Goal: Information Seeking & Learning: Check status

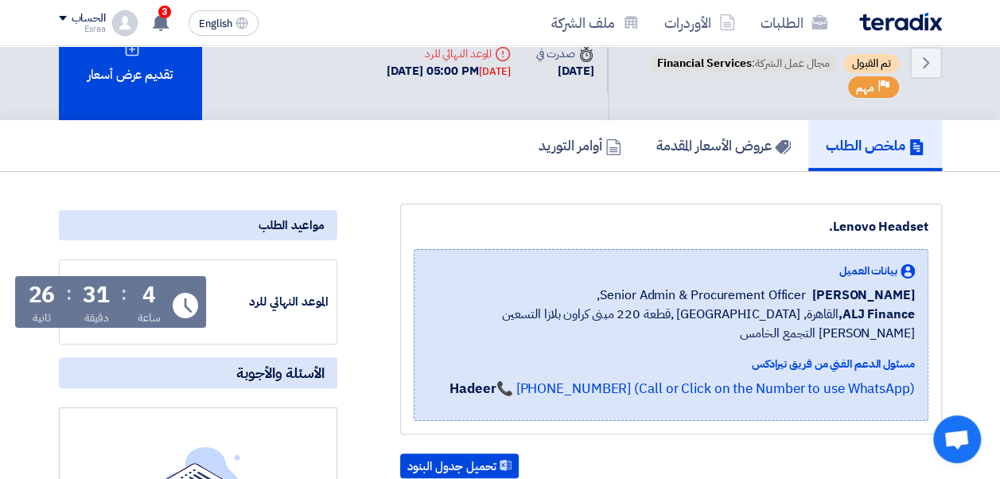
click at [891, 29] on img at bounding box center [900, 22] width 83 height 18
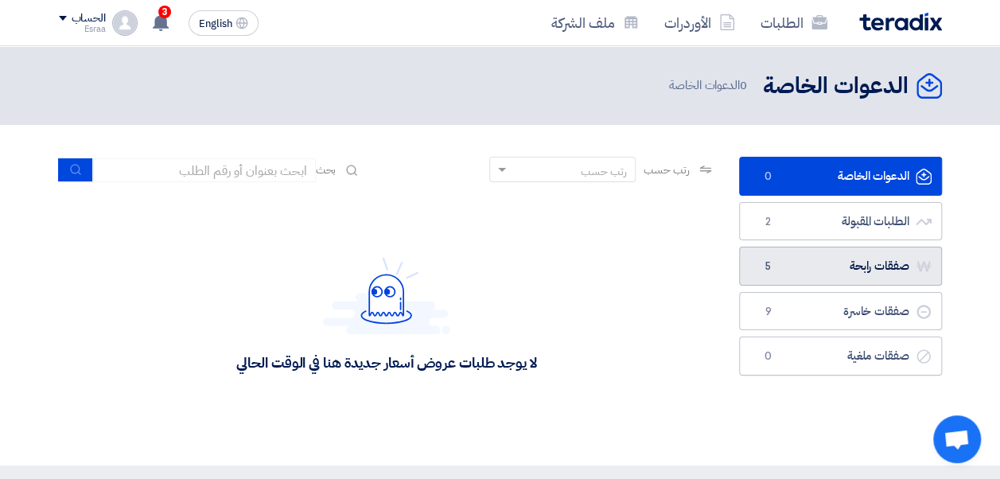
click at [767, 278] on link "صفقات رابحة صفقات رابحة 5" at bounding box center [840, 266] width 203 height 39
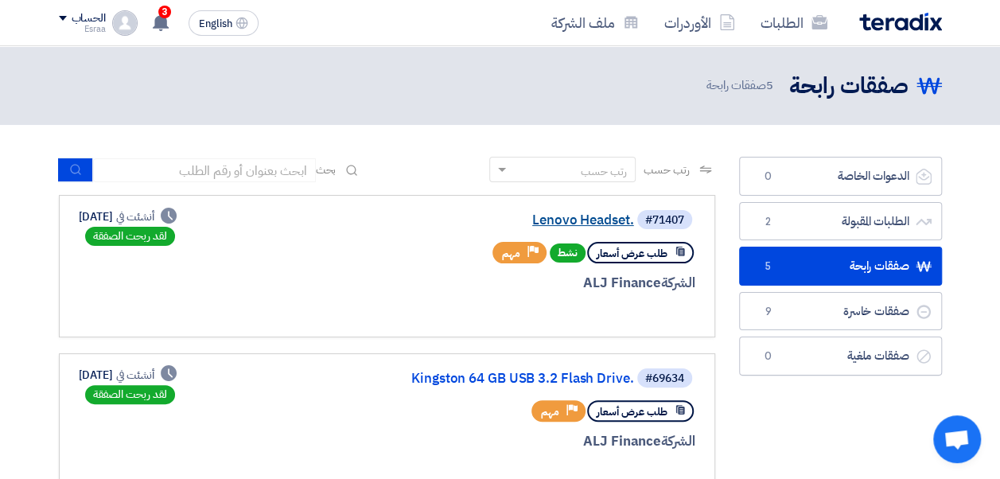
click at [562, 222] on link "Lenovo Headset." at bounding box center [475, 220] width 318 height 14
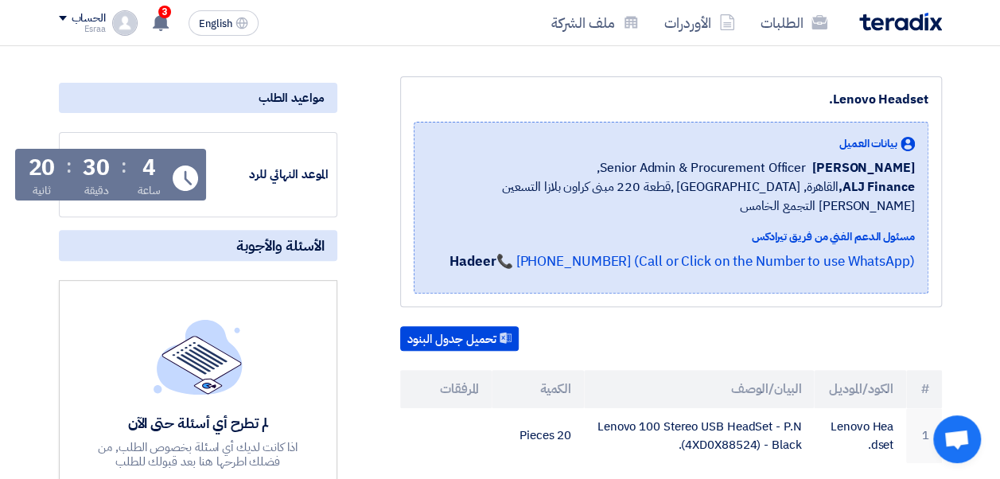
scroll to position [162, 0]
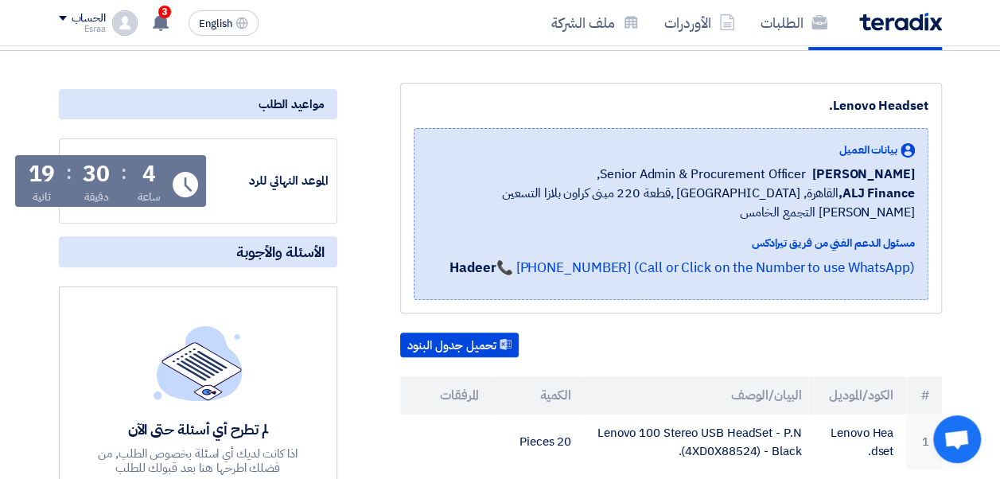
click at [898, 37] on div "الطلبات الأوردرات ملف الشركة" at bounding box center [677, 22] width 530 height 37
click at [901, 30] on div "الطلبات الأوردرات ملف الشركة" at bounding box center [677, 22] width 530 height 37
click at [910, 13] on img at bounding box center [900, 22] width 83 height 18
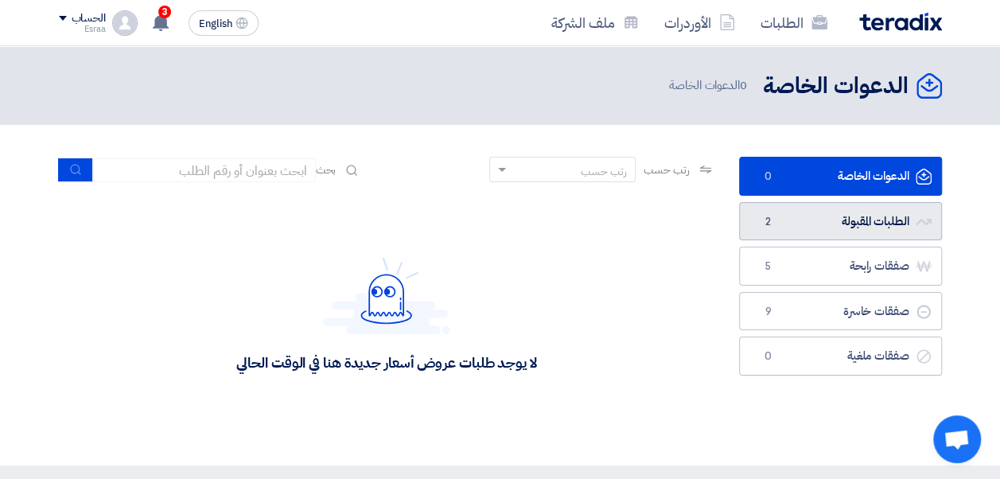
click at [774, 224] on span "2" at bounding box center [768, 222] width 19 height 16
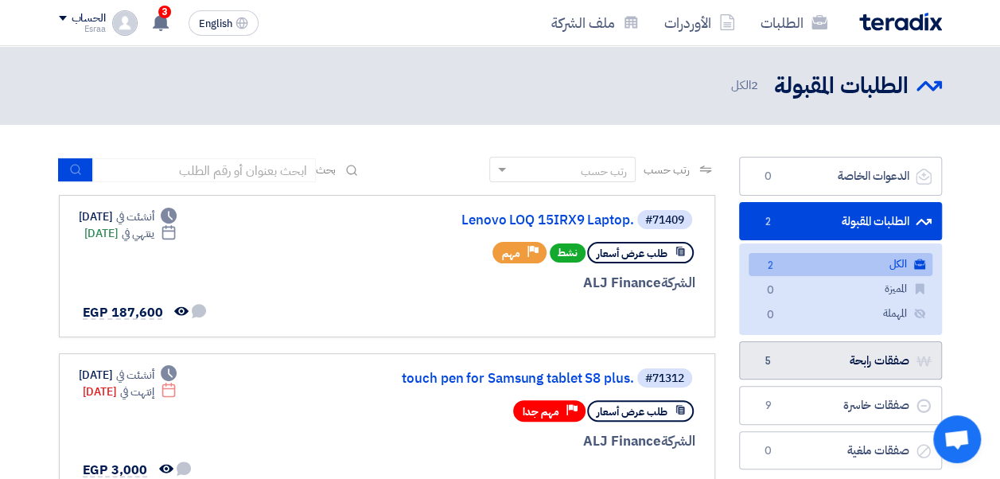
click at [775, 366] on span "5" at bounding box center [768, 361] width 19 height 16
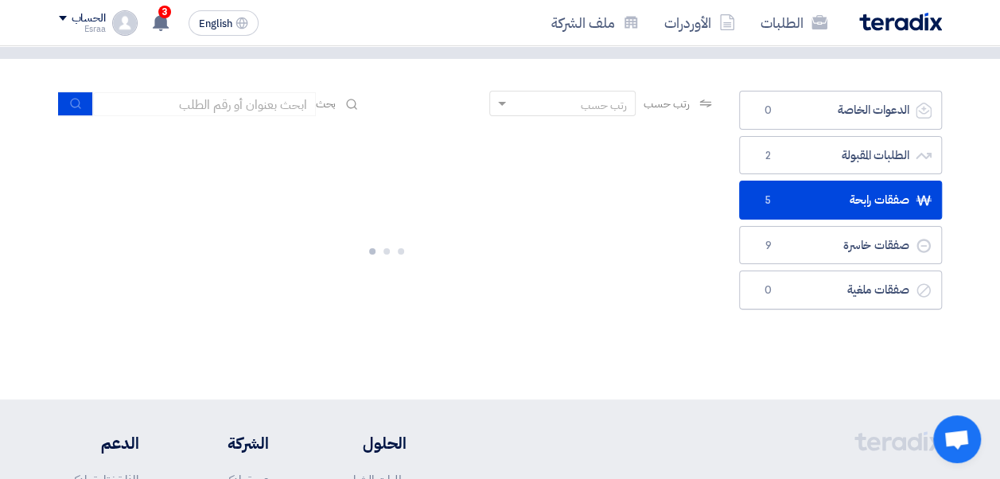
scroll to position [67, 0]
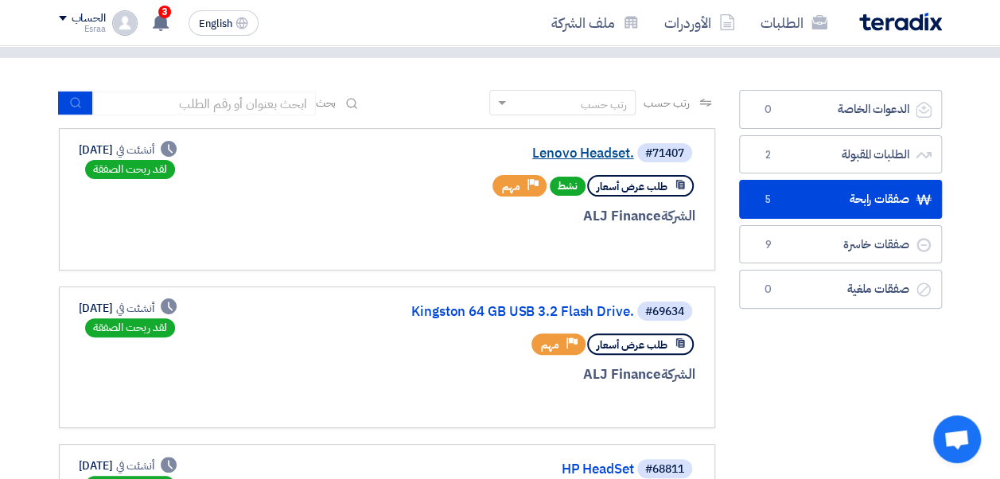
click at [547, 152] on link "Lenovo Headset." at bounding box center [475, 153] width 318 height 14
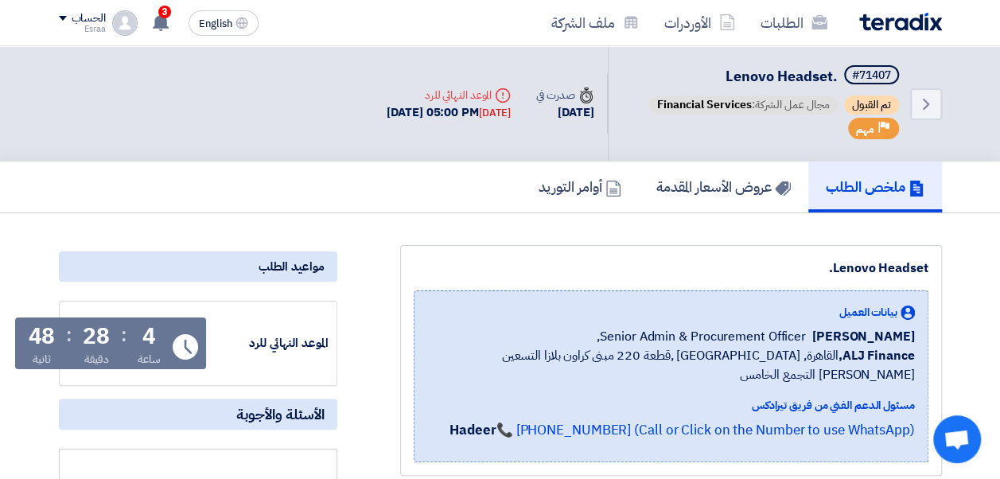
click at [898, 22] on img at bounding box center [900, 22] width 83 height 18
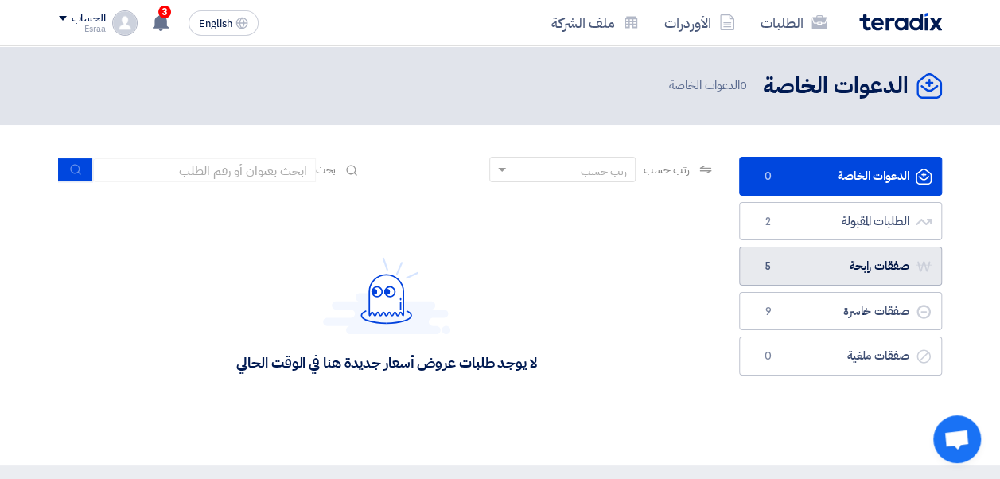
click at [793, 259] on link "صفقات رابحة صفقات رابحة 5" at bounding box center [840, 266] width 203 height 39
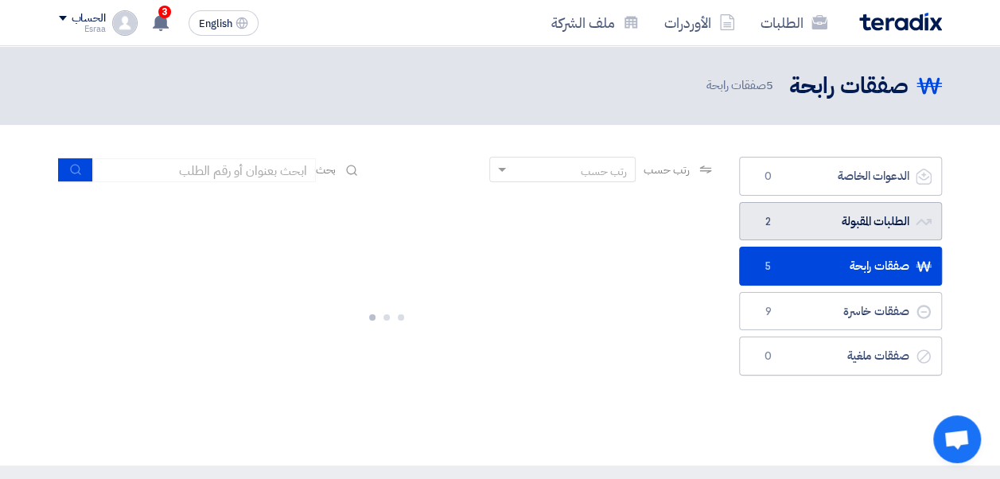
click at [793, 222] on link "الطلبات المقبولة الطلبات المقبولة 2" at bounding box center [840, 221] width 203 height 39
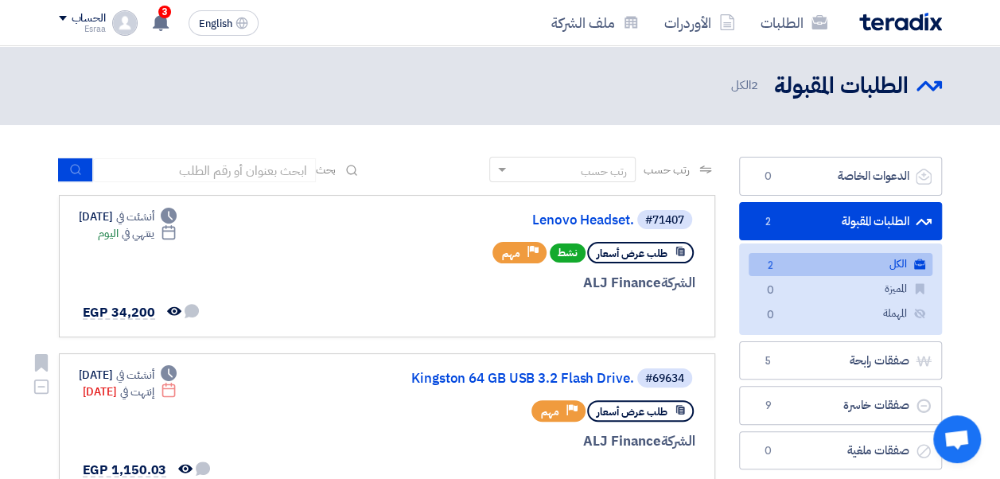
click at [553, 368] on div "#69634 Kingston 64 GB USB 3.2 Flash Drive." at bounding box center [504, 378] width 383 height 22
click at [553, 380] on link "Kingston 64 GB USB 3.2 Flash Drive." at bounding box center [475, 379] width 318 height 14
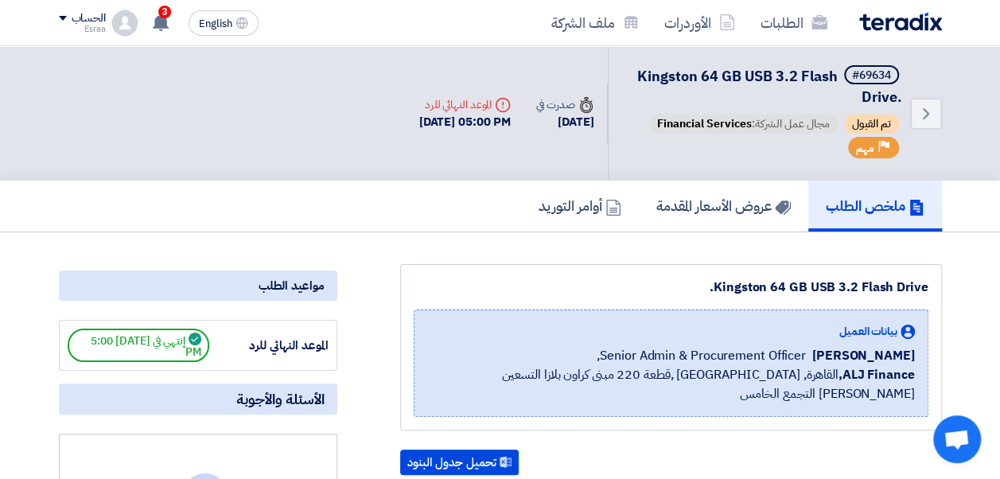
click at [882, 24] on img at bounding box center [900, 22] width 83 height 18
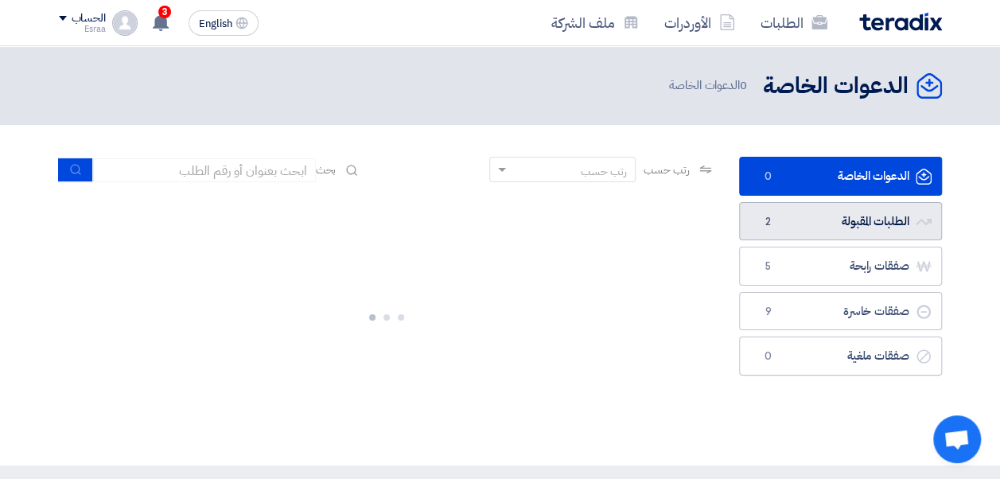
click at [834, 228] on link "الطلبات المقبولة الطلبات المقبولة 2" at bounding box center [840, 221] width 203 height 39
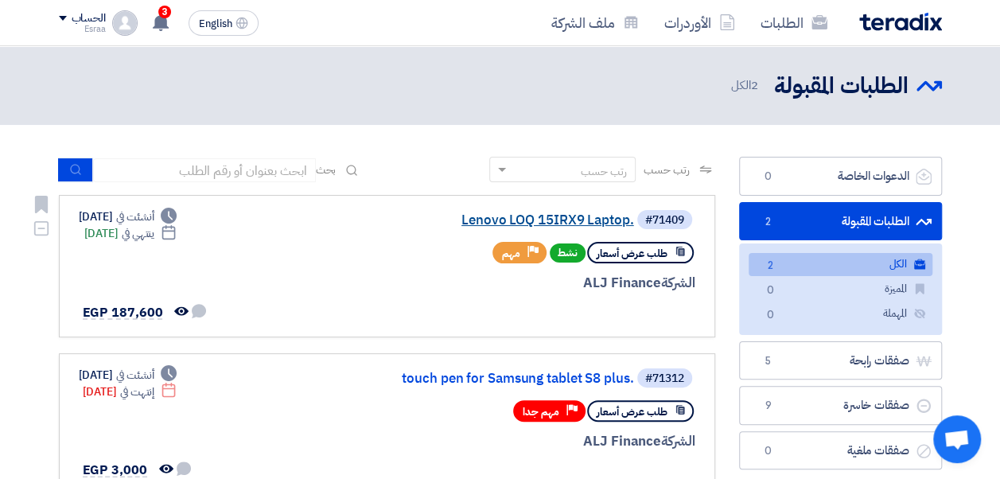
click at [589, 216] on link "Lenovo LOQ 15IRX9 Laptop." at bounding box center [475, 220] width 318 height 14
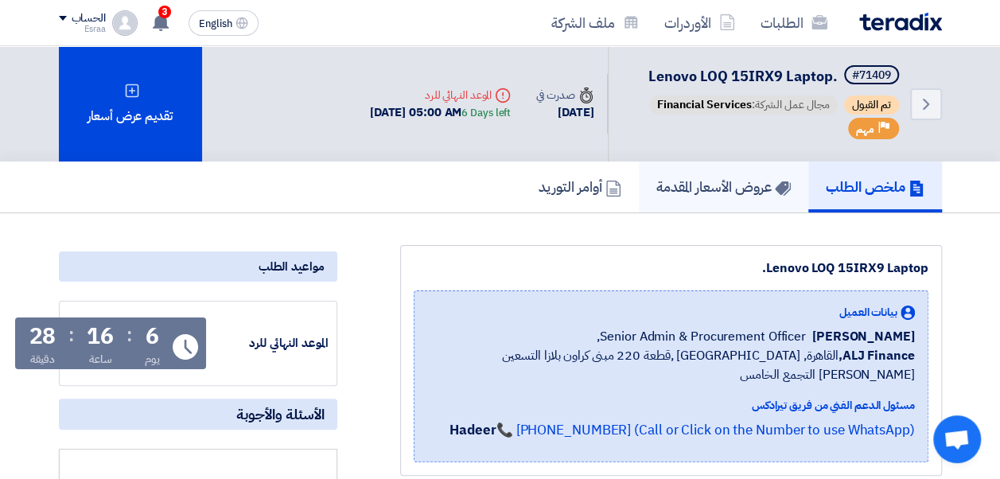
click at [700, 194] on h5 "عروض الأسعار المقدمة" at bounding box center [724, 186] width 134 height 18
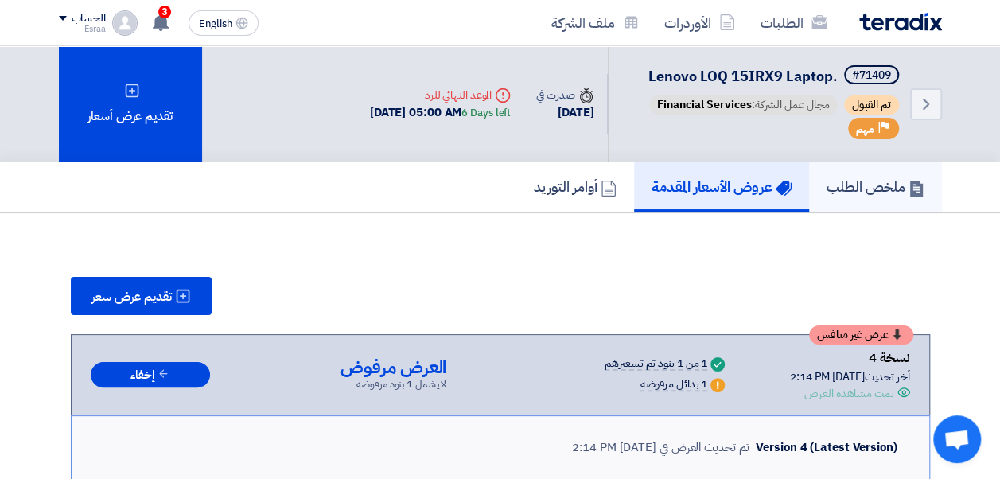
click at [838, 189] on h5 "ملخص الطلب" at bounding box center [876, 186] width 98 height 18
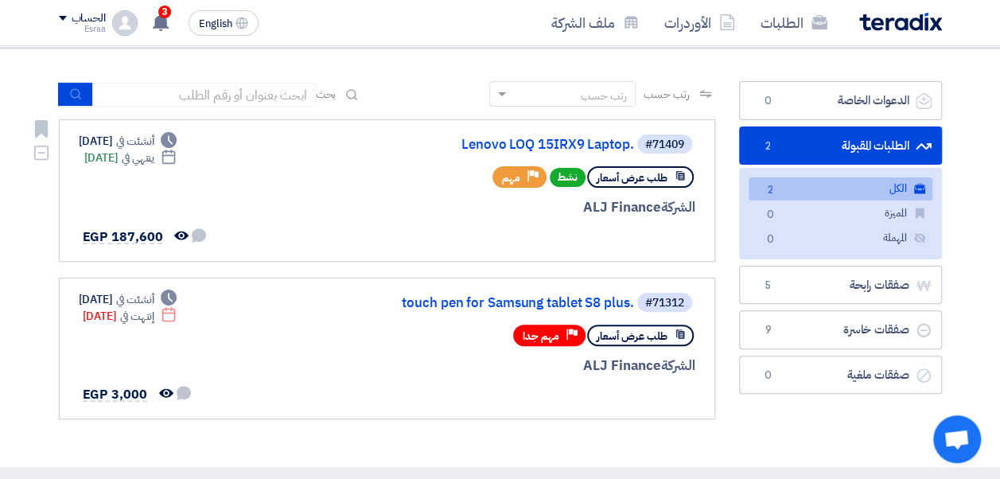
scroll to position [80, 0]
